Goal: Navigation & Orientation: Find specific page/section

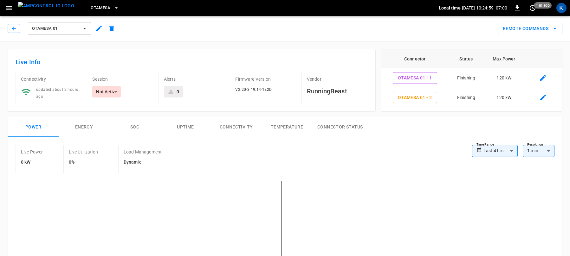
click at [53, 30] on span "OtaMesa 01" at bounding box center [55, 28] width 47 height 7
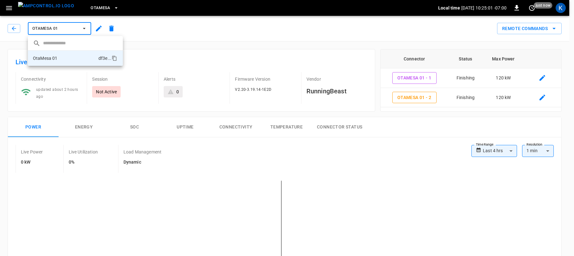
click at [53, 30] on div at bounding box center [287, 128] width 574 height 256
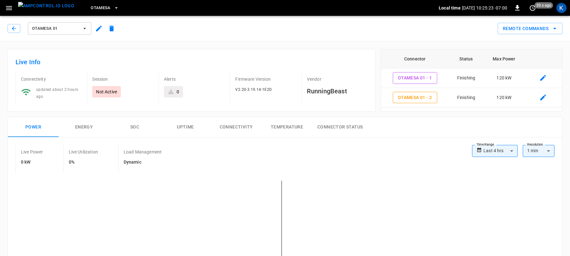
click at [91, 8] on span "OtaMesa" at bounding box center [101, 7] width 20 height 7
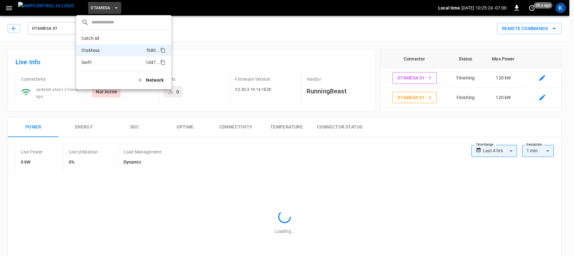
click at [99, 64] on p "Swift" at bounding box center [112, 62] width 62 height 6
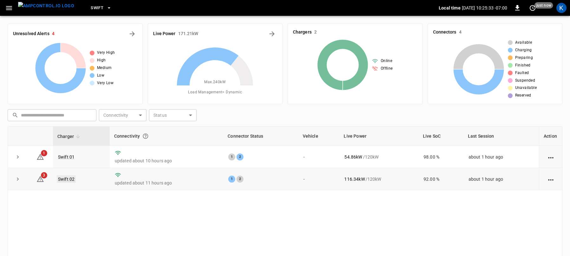
click at [67, 180] on link "Swift 02" at bounding box center [66, 180] width 19 height 8
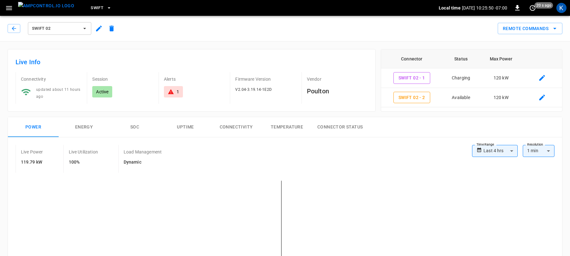
click at [52, 29] on span "Swift 02" at bounding box center [55, 28] width 47 height 7
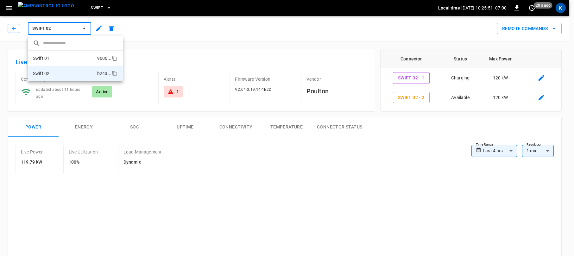
click at [51, 56] on li "Swift 01 9606 ..." at bounding box center [75, 58] width 95 height 15
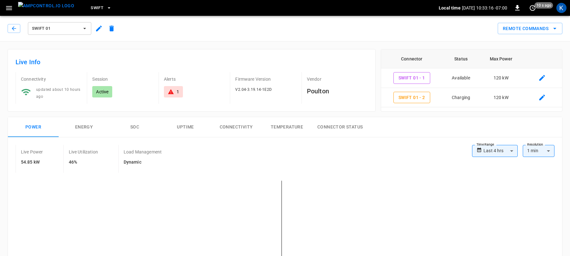
click at [67, 29] on span "Swift 01" at bounding box center [55, 28] width 47 height 7
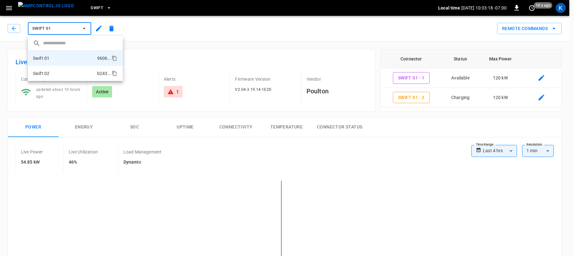
click at [50, 74] on li "Swift 02 b243 ..." at bounding box center [75, 73] width 95 height 15
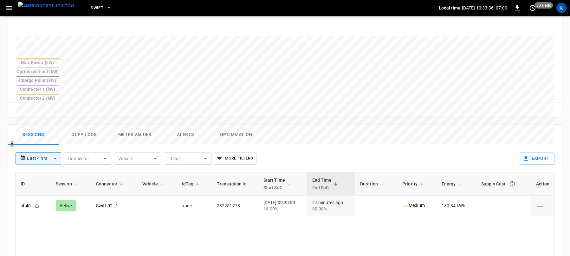
scroll to position [224, 0]
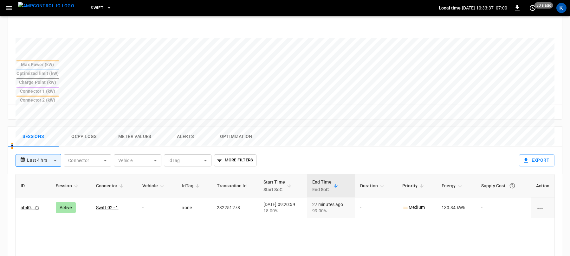
click at [130, 127] on button "Meter Values" at bounding box center [134, 137] width 51 height 20
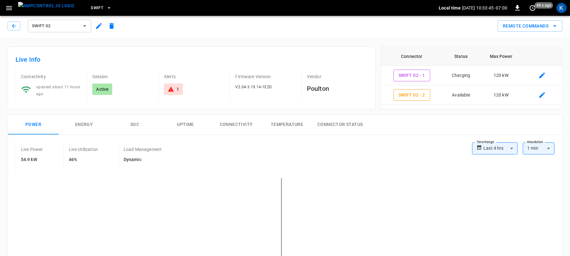
scroll to position [0, 0]
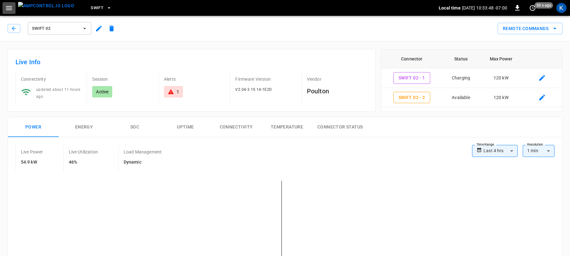
click at [8, 7] on icon "button" at bounding box center [9, 8] width 8 height 8
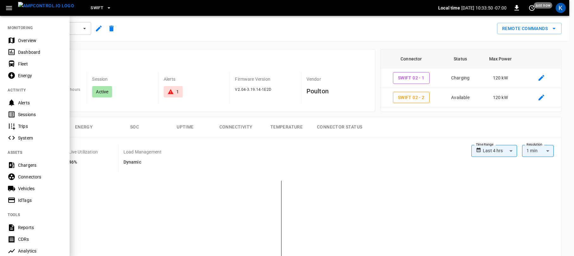
click at [24, 54] on div "Dashboard" at bounding box center [40, 52] width 44 height 6
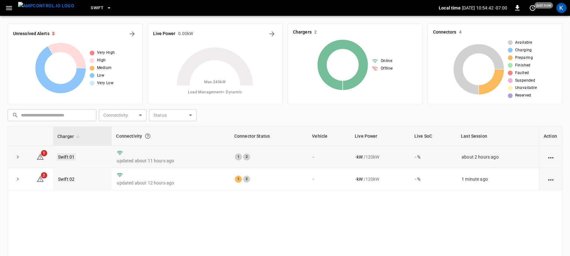
click at [66, 157] on link "Swift 01" at bounding box center [66, 157] width 19 height 8
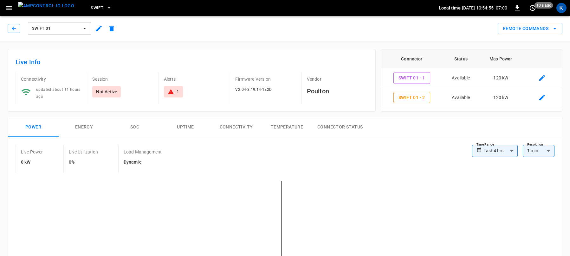
click at [48, 29] on span "Swift 01" at bounding box center [55, 28] width 47 height 7
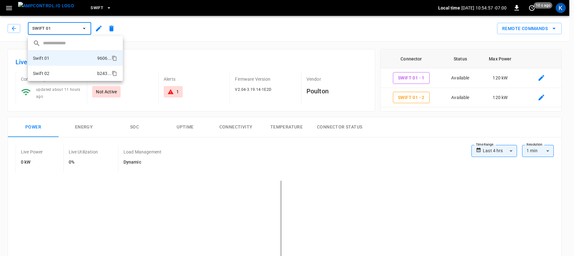
click at [59, 74] on li "Swift 02 b243 ..." at bounding box center [75, 73] width 95 height 15
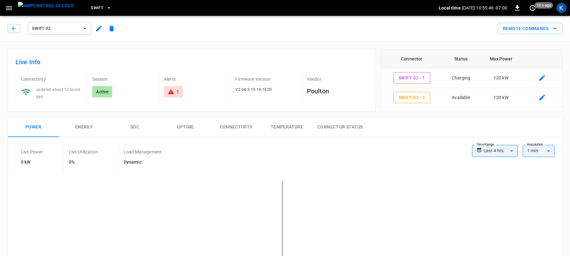
click at [91, 7] on span "Swift" at bounding box center [97, 7] width 13 height 7
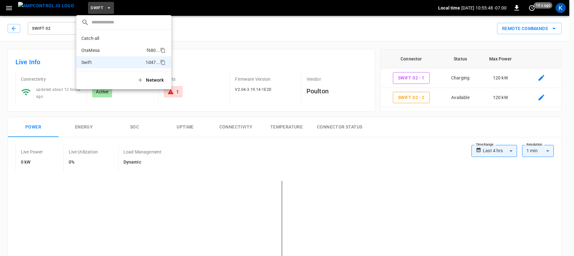
click at [96, 49] on p "OtaMesa" at bounding box center [112, 50] width 63 height 6
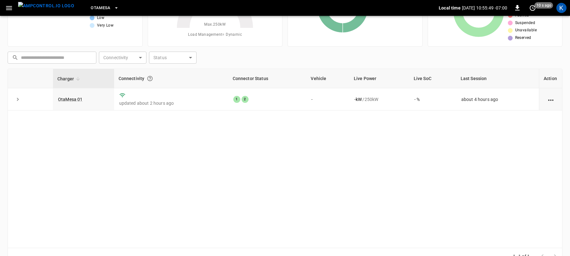
scroll to position [58, 0]
click at [73, 98] on link "OtaMesa 01" at bounding box center [70, 99] width 27 height 8
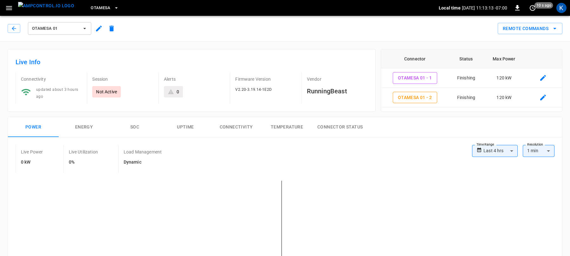
click at [413, 31] on div "Remote Commands" at bounding box center [340, 26] width 444 height 17
click at [91, 8] on span "OtaMesa" at bounding box center [101, 7] width 20 height 7
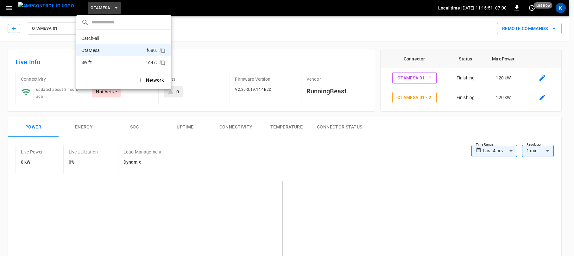
click at [98, 61] on p "Swift" at bounding box center [112, 62] width 62 height 6
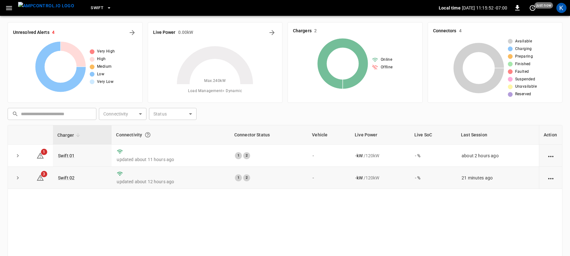
scroll to position [44, 0]
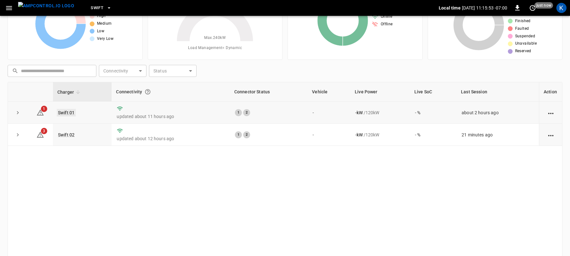
click at [66, 112] on link "Swift 01" at bounding box center [66, 113] width 19 height 8
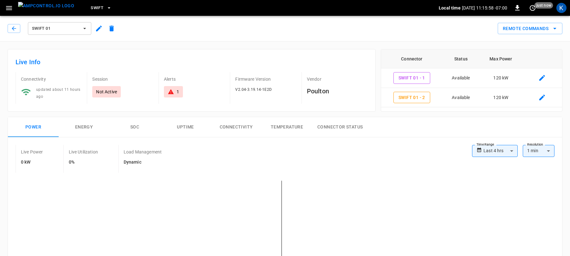
click at [66, 29] on span "Swift 01" at bounding box center [55, 28] width 47 height 7
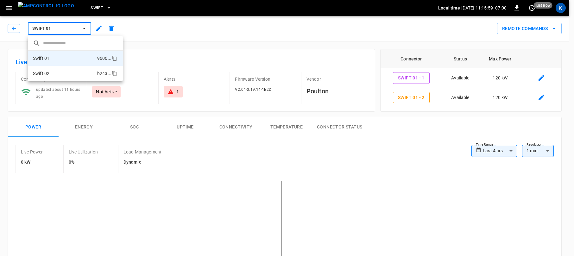
click at [51, 70] on li "Swift 02 b243 ..." at bounding box center [75, 73] width 95 height 15
